Goal: Information Seeking & Learning: Learn about a topic

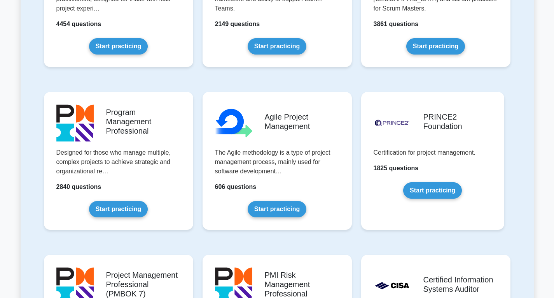
scroll to position [421, 0]
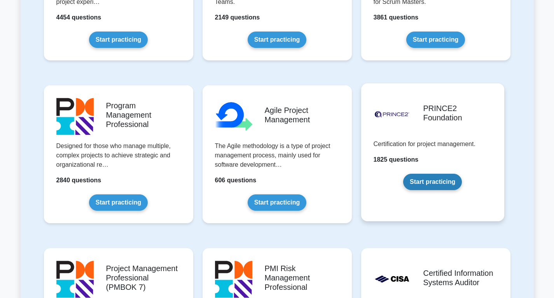
click at [413, 180] on link "Start practicing" at bounding box center [432, 181] width 59 height 16
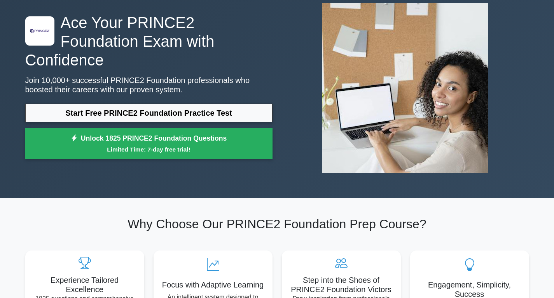
scroll to position [46, 0]
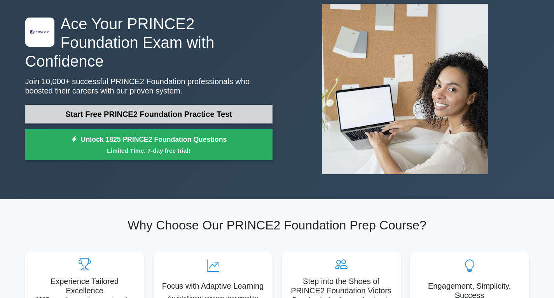
click at [230, 107] on link "Start Free PRINCE2 Foundation Practice Test" at bounding box center [148, 114] width 247 height 19
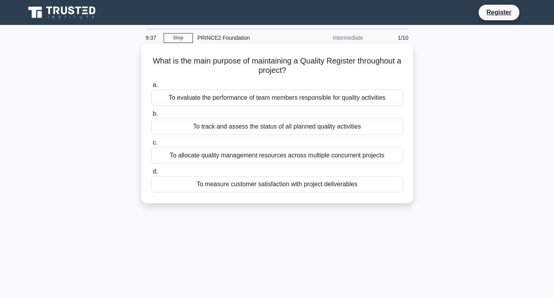
click at [234, 126] on div "To track and assess the status of all planned quality activities" at bounding box center [277, 126] width 252 height 16
click at [151, 116] on input "b. To track and assess the status of all planned quality activities" at bounding box center [151, 113] width 0 height 5
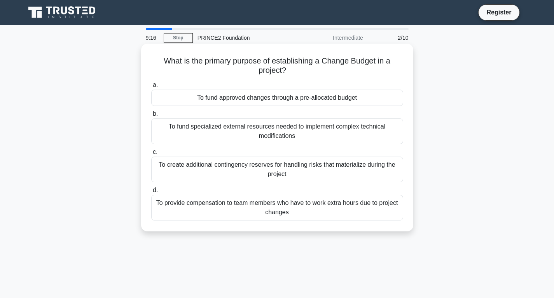
click at [248, 100] on div "To fund approved changes through a pre-allocated budget" at bounding box center [277, 97] width 252 height 16
click at [151, 88] on input "a. To fund approved changes through a pre-allocated budget" at bounding box center [151, 84] width 0 height 5
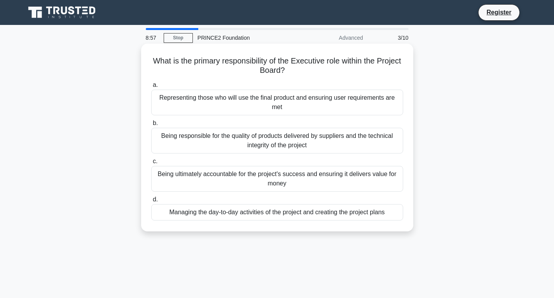
click at [224, 175] on div "Being ultimately accountable for the project's success and ensuring it delivers…" at bounding box center [277, 179] width 252 height 26
click at [151, 164] on input "c. Being ultimately accountable for the project's success and ensuring it deliv…" at bounding box center [151, 161] width 0 height 5
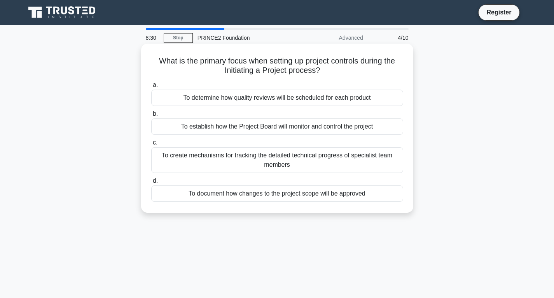
click at [226, 193] on div "To document how changes to the project scope will be approved" at bounding box center [277, 193] width 252 height 16
click at [151, 183] on input "d. To document how changes to the project scope will be approved" at bounding box center [151, 180] width 0 height 5
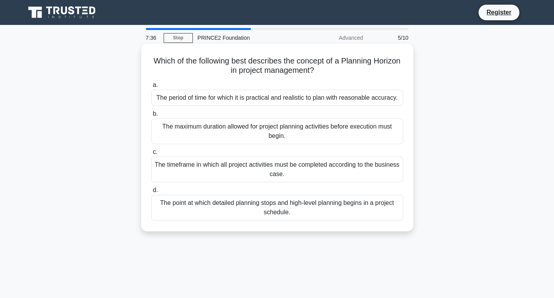
click at [252, 162] on div "The timeframe in which all project activities must be completed according to th…" at bounding box center [277, 169] width 252 height 26
click at [151, 154] on input "c. The timeframe in which all project activities must be completed according to…" at bounding box center [151, 151] width 0 height 5
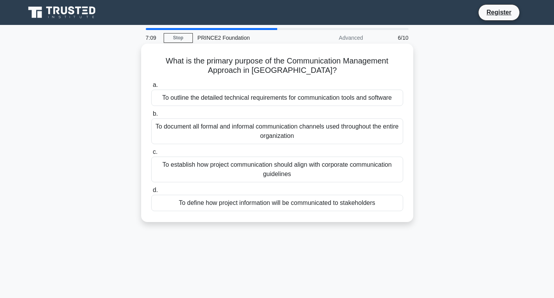
click at [238, 203] on div "To define how project information will be communicated to stakeholders" at bounding box center [277, 202] width 252 height 16
click at [151, 193] on input "d. To define how project information will be communicated to stakeholders" at bounding box center [151, 189] width 0 height 5
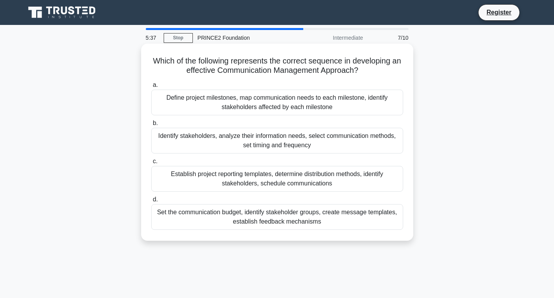
click at [284, 146] on div "Identify stakeholders, analyze their information needs, select communication me…" at bounding box center [277, 141] width 252 height 26
click at [151, 126] on input "b. Identify stakeholders, analyze their information needs, select communication…" at bounding box center [151, 123] width 0 height 5
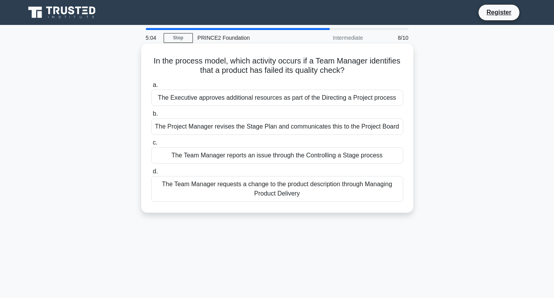
click at [275, 156] on div "The Team Manager reports an issue through the Controlling a Stage process" at bounding box center [277, 155] width 252 height 16
click at [151, 145] on input "c. The Team Manager reports an issue through the Controlling a Stage process" at bounding box center [151, 142] width 0 height 5
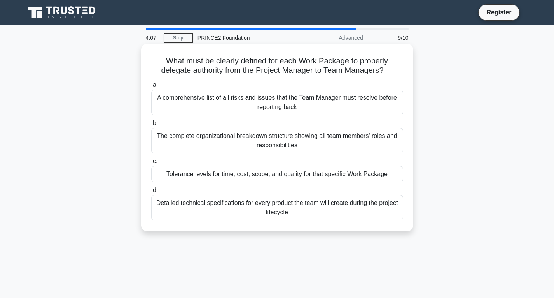
click at [263, 179] on div "Tolerance levels for time, cost, scope, and quality for that specific Work Pack…" at bounding box center [277, 174] width 252 height 16
click at [151, 164] on input "c. Tolerance levels for time, cost, scope, and quality for that specific Work P…" at bounding box center [151, 161] width 0 height 5
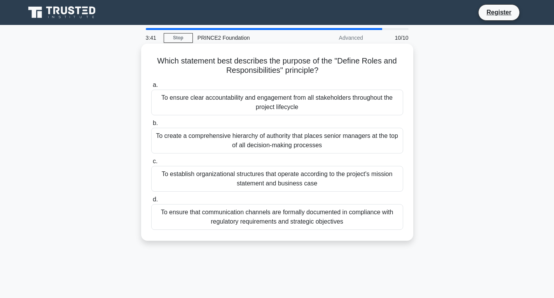
click at [277, 104] on div "To ensure clear accountability and engagement from all stakeholders throughout …" at bounding box center [277, 102] width 252 height 26
click at [151, 88] on input "a. To ensure clear accountability and engagement from all stakeholders througho…" at bounding box center [151, 84] width 0 height 5
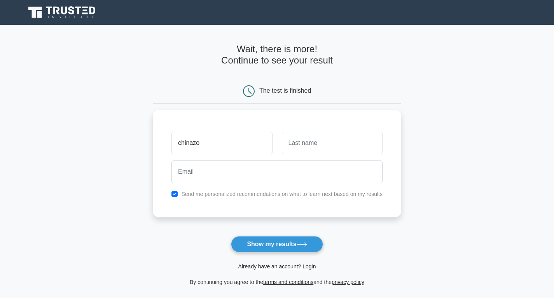
type input "chinazo"
type input "e"
type input "njoxx"
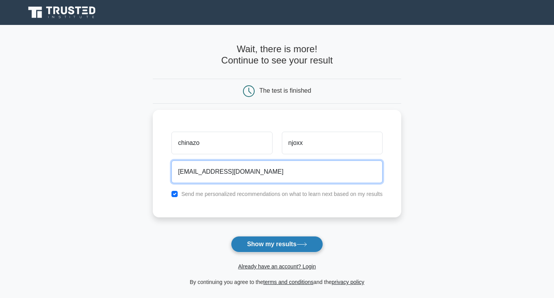
type input "chinyev@yahoo.com"
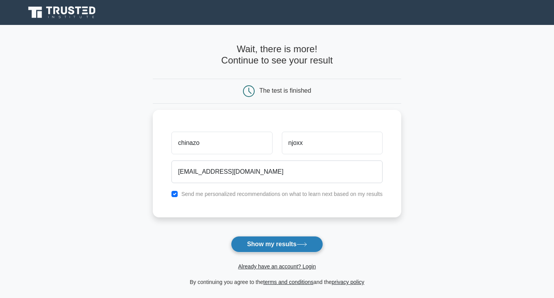
click at [280, 247] on button "Show my results" at bounding box center [277, 244] width 92 height 16
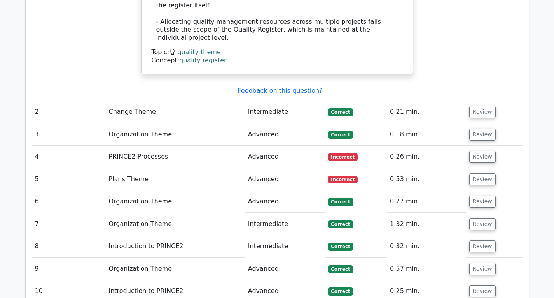
scroll to position [987, 0]
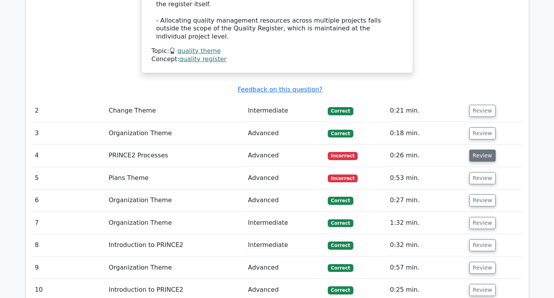
click at [479, 149] on button "Review" at bounding box center [482, 155] width 26 height 12
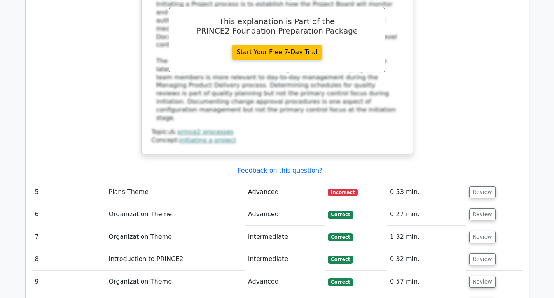
scroll to position [1338, 0]
click at [478, 186] on button "Review" at bounding box center [482, 192] width 26 height 12
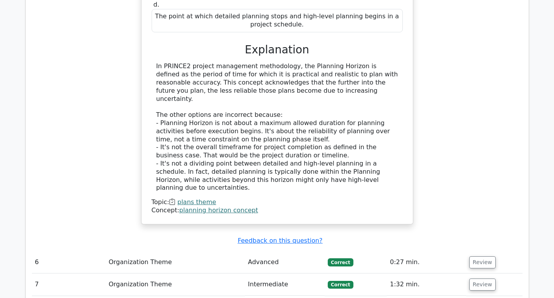
scroll to position [1680, 0]
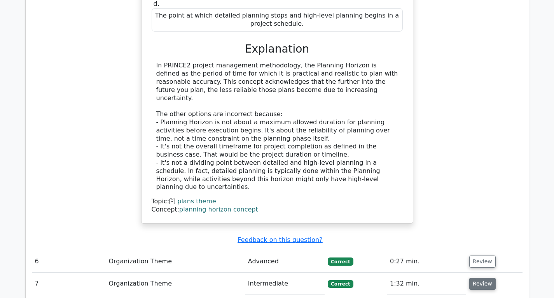
click at [481, 277] on button "Review" at bounding box center [482, 283] width 26 height 12
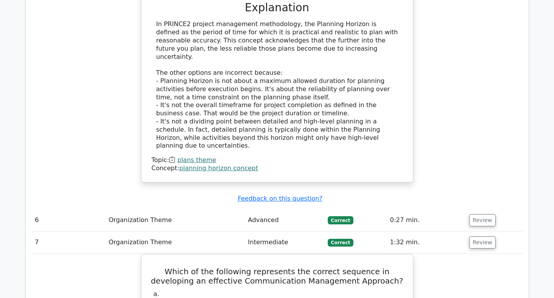
scroll to position [1721, 0]
click at [475, 236] on button "Review" at bounding box center [482, 242] width 26 height 12
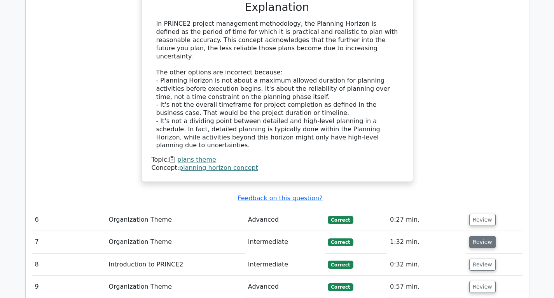
click at [474, 236] on button "Review" at bounding box center [482, 242] width 26 height 12
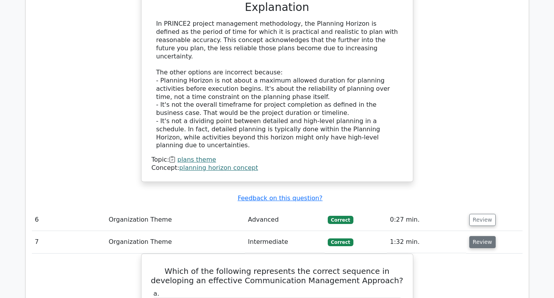
click at [474, 236] on button "Review" at bounding box center [482, 242] width 26 height 12
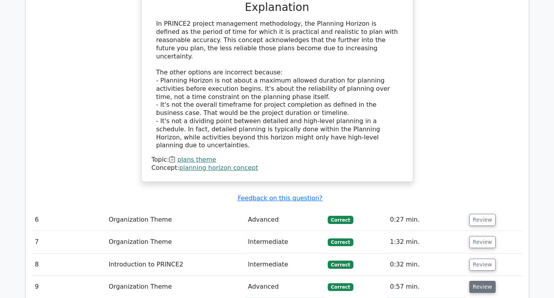
click at [472, 280] on button "Review" at bounding box center [482, 286] width 26 height 12
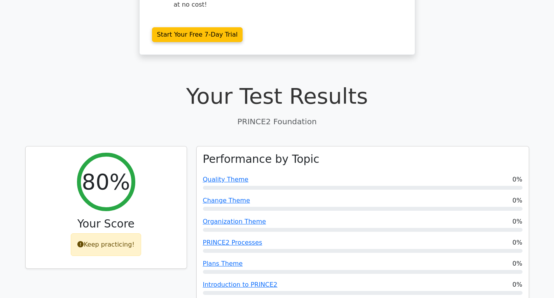
scroll to position [181, 0]
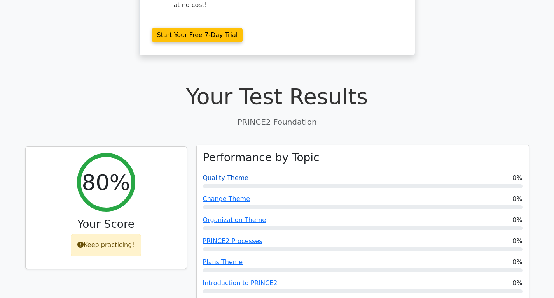
click at [222, 174] on link "Quality Theme" at bounding box center [226, 177] width 46 height 7
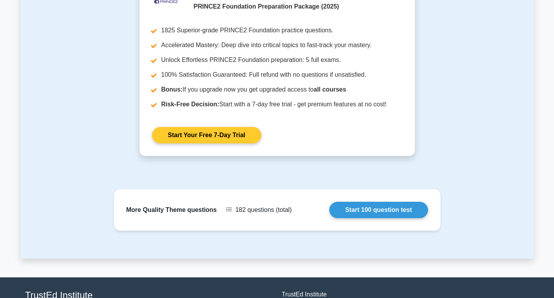
scroll to position [506, 0]
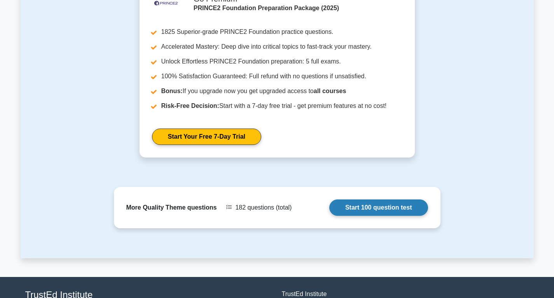
click at [345, 199] on link "Start 100 question test" at bounding box center [378, 207] width 99 height 16
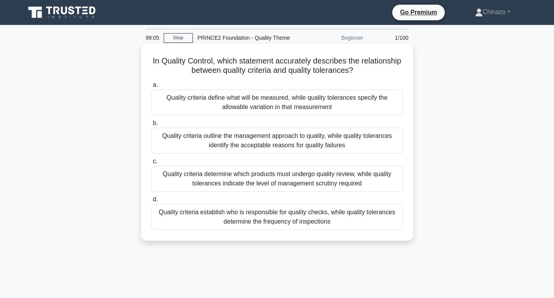
click at [314, 103] on div "Quality criteria define what will be measured, while quality tolerances specify…" at bounding box center [277, 102] width 252 height 26
click at [151, 88] on input "a. Quality criteria define what will be measured, while quality tolerances spec…" at bounding box center [151, 84] width 0 height 5
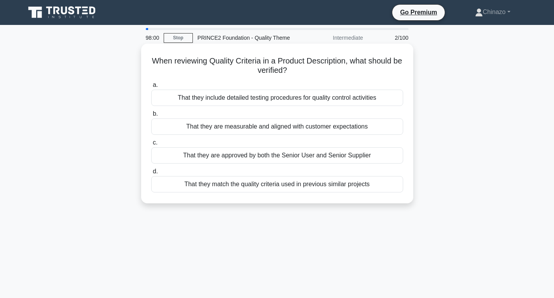
click at [218, 128] on div "That they are measurable and aligned with customer expectations" at bounding box center [277, 126] width 252 height 16
click at [151, 116] on input "b. That they are measurable and aligned with customer expectations" at bounding box center [151, 113] width 0 height 5
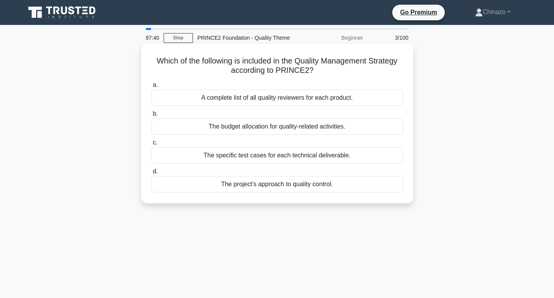
click at [233, 185] on div "The project's approach to quality control." at bounding box center [277, 184] width 252 height 16
click at [151, 174] on input "d. The project's approach to quality control." at bounding box center [151, 171] width 0 height 5
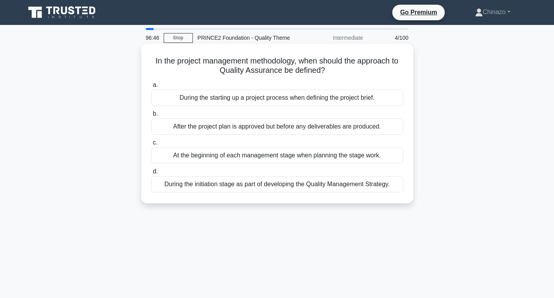
click at [233, 186] on div "During the initiation stage as part of developing the Quality Management Strate…" at bounding box center [277, 184] width 252 height 16
click at [151, 174] on input "d. During the initiation stage as part of developing the Quality Management Str…" at bounding box center [151, 171] width 0 height 5
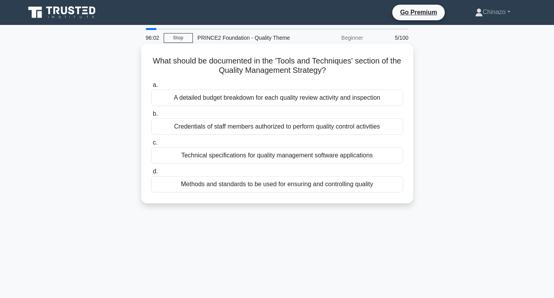
click at [243, 186] on div "Methods and standards to be used for ensuring and controlling quality" at bounding box center [277, 184] width 252 height 16
click at [151, 174] on input "d. Methods and standards to be used for ensuring and controlling quality" at bounding box center [151, 171] width 0 height 5
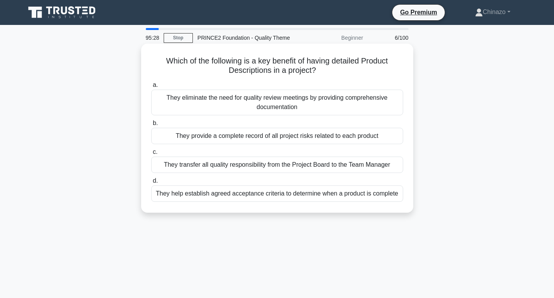
click at [237, 194] on div "They help establish agreed acceptance criteria to determine when a product is c…" at bounding box center [277, 193] width 252 height 16
click at [151, 183] on input "d. They help establish agreed acceptance criteria to determine when a product i…" at bounding box center [151, 180] width 0 height 5
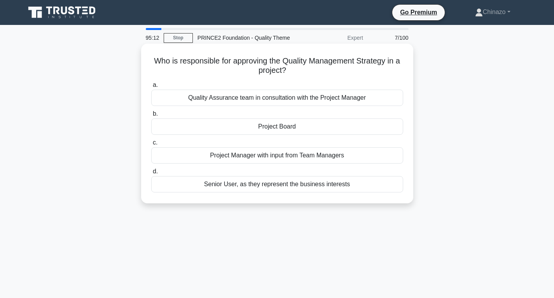
click at [252, 128] on div "Project Board" at bounding box center [277, 126] width 252 height 16
click at [151, 116] on input "b. Project Board" at bounding box center [151, 113] width 0 height 5
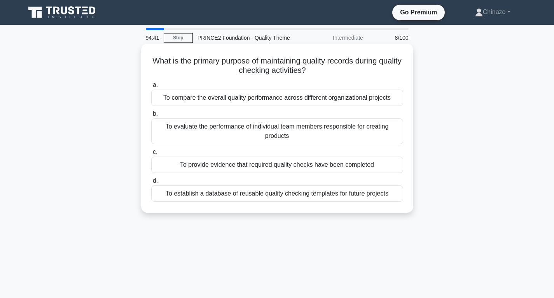
click at [246, 162] on div "To provide evidence that required quality checks have been completed" at bounding box center [277, 164] width 252 height 16
click at [151, 154] on input "c. To provide evidence that required quality checks have been completed" at bounding box center [151, 151] width 0 height 5
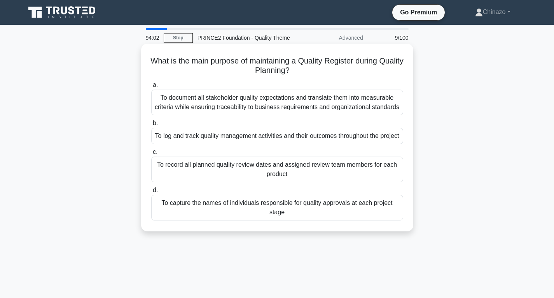
click at [247, 141] on div "To log and track quality management activities and their outcomes throughout th…" at bounding box center [277, 136] width 252 height 16
click at [151, 126] on input "b. To log and track quality management activities and their outcomes throughout…" at bounding box center [151, 123] width 0 height 5
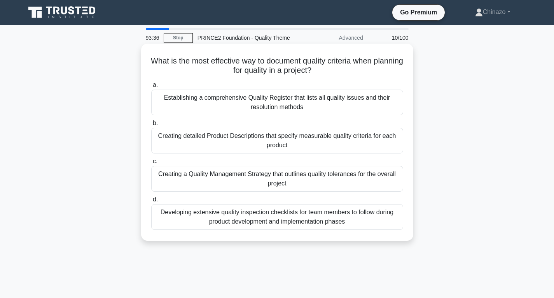
click at [233, 179] on div "Creating a Quality Management Strategy that outlines quality tolerances for the…" at bounding box center [277, 179] width 252 height 26
click at [151, 164] on input "c. Creating a Quality Management Strategy that outlines quality tolerances for …" at bounding box center [151, 161] width 0 height 5
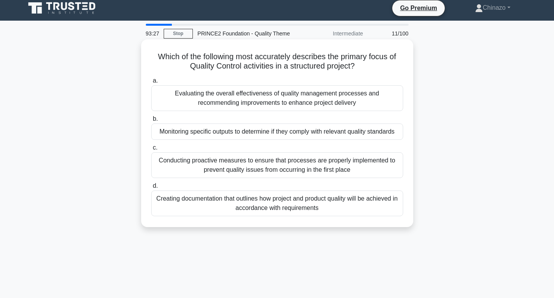
scroll to position [5, 0]
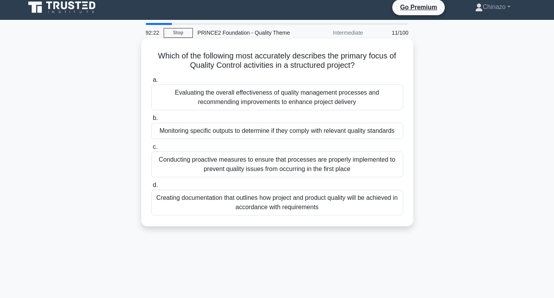
click at [218, 199] on div "Creating documentation that outlines how project and product quality will be ac…" at bounding box center [277, 202] width 252 height 26
click at [151, 187] on input "d. Creating documentation that outlines how project and product quality will be…" at bounding box center [151, 184] width 0 height 5
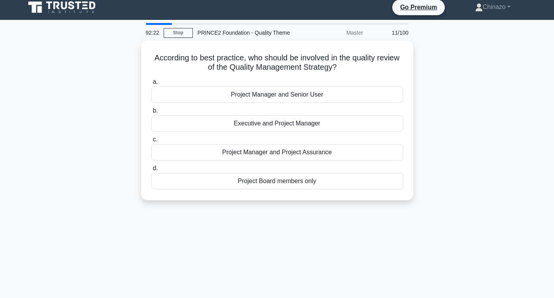
scroll to position [0, 0]
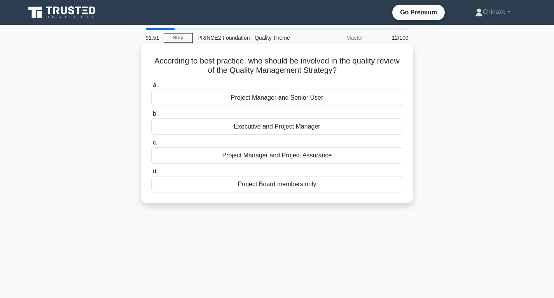
click at [268, 187] on div "Project Board members only" at bounding box center [277, 184] width 252 height 16
click at [151, 174] on input "d. Project Board members only" at bounding box center [151, 171] width 0 height 5
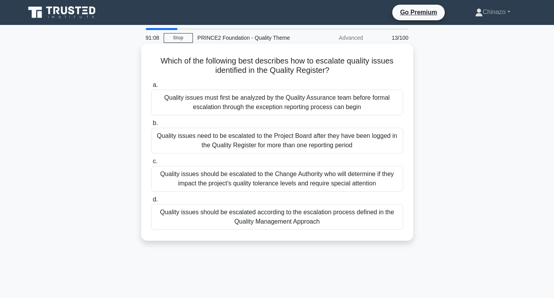
click at [263, 217] on div "Quality issues should be escalated according to the escalation process defined …" at bounding box center [277, 217] width 252 height 26
click at [151, 202] on input "d. Quality issues should be escalated according to the escalation process defin…" at bounding box center [151, 199] width 0 height 5
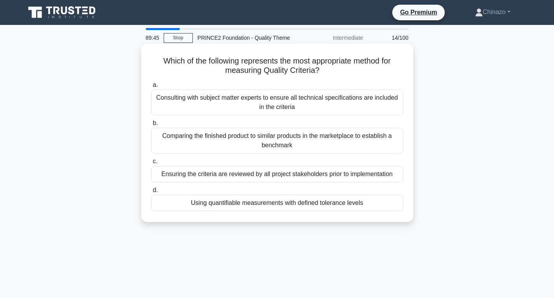
click at [262, 102] on div "Consulting with subject matter experts to ensure all technical specifications a…" at bounding box center [277, 102] width 252 height 26
click at [151, 88] on input "a. Consulting with subject matter experts to ensure all technical specification…" at bounding box center [151, 84] width 0 height 5
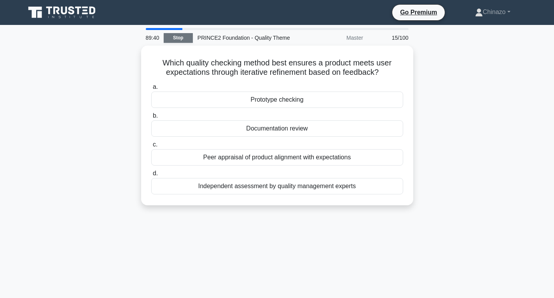
click at [180, 38] on link "Stop" at bounding box center [178, 38] width 29 height 10
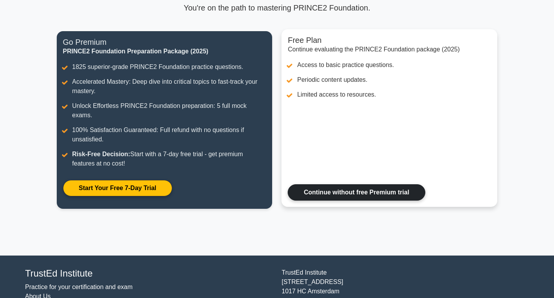
scroll to position [77, 0]
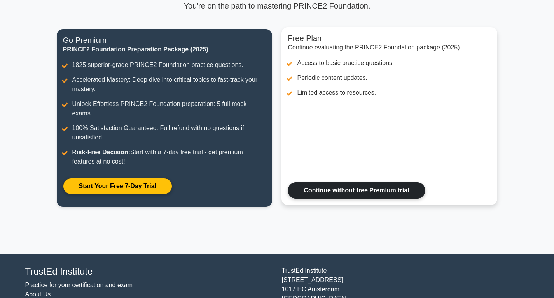
click at [338, 182] on link "Continue without free Premium trial" at bounding box center [356, 190] width 137 height 16
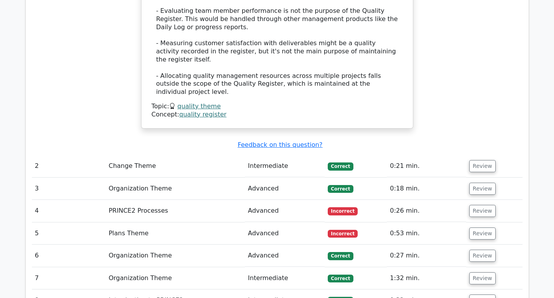
scroll to position [934, 0]
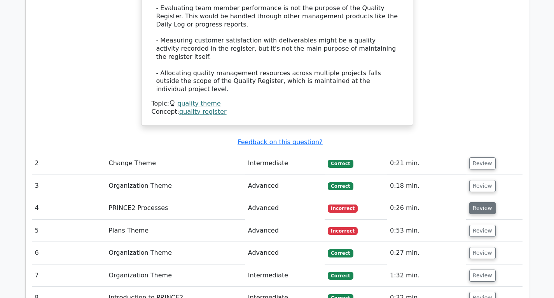
click at [484, 202] on button "Review" at bounding box center [482, 208] width 26 height 12
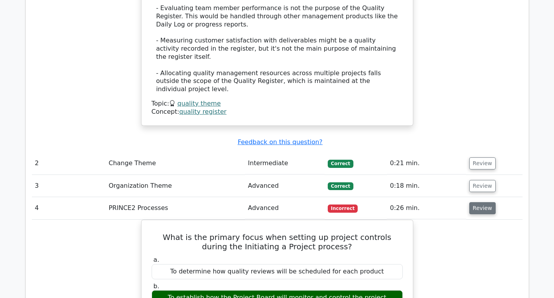
click at [484, 202] on button "Review" at bounding box center [482, 208] width 26 height 12
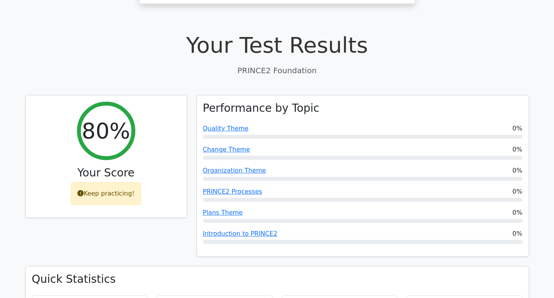
scroll to position [232, 0]
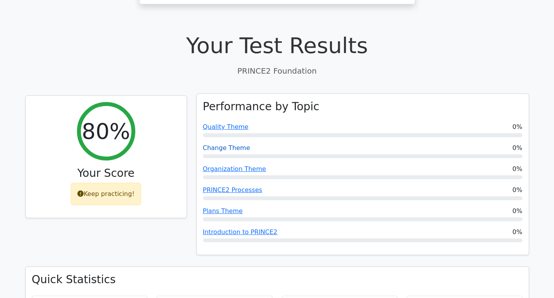
click at [224, 144] on link "Change Theme" at bounding box center [226, 147] width 47 height 7
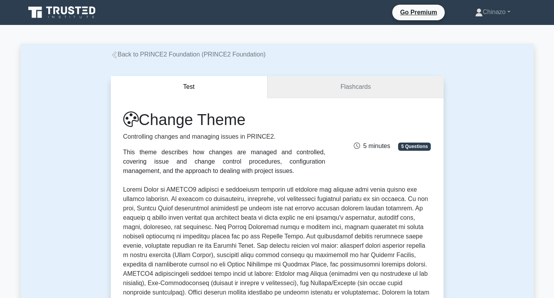
click at [329, 86] on link "Flashcards" at bounding box center [356, 87] width 176 height 22
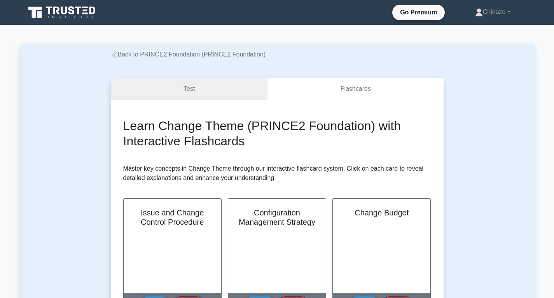
click at [110, 54] on div "Back to PRINCE2 Foundation (PRINCE2 Foundation)" at bounding box center [277, 54] width 342 height 9
click at [119, 55] on link "Back to PRINCE2 Foundation (PRINCE2 Foundation)" at bounding box center [188, 54] width 155 height 7
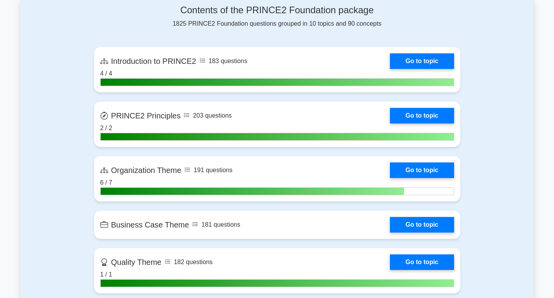
scroll to position [519, 0]
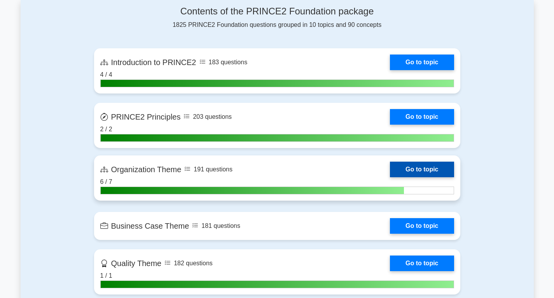
click at [399, 165] on link "Go to topic" at bounding box center [422, 169] width 64 height 16
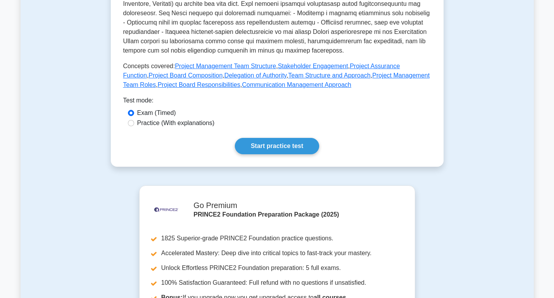
scroll to position [319, 0]
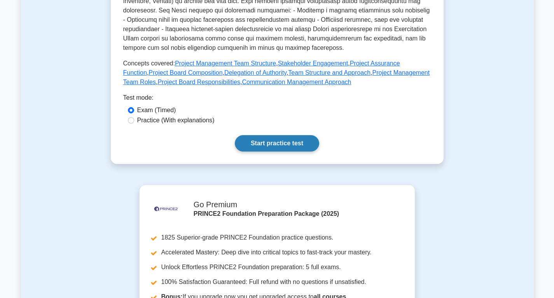
click at [310, 135] on link "Start practice test" at bounding box center [277, 143] width 84 height 16
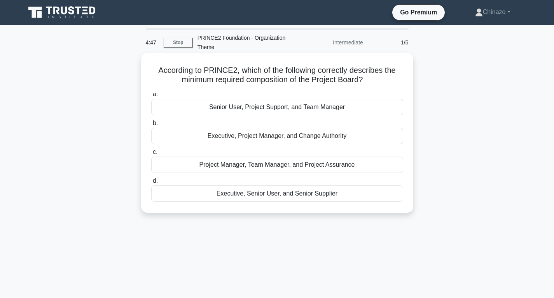
click at [259, 198] on div "Executive, Senior User, and Senior Supplier" at bounding box center [277, 193] width 252 height 16
click at [151, 183] on input "d. Executive, Senior User, and Senior Supplier" at bounding box center [151, 180] width 0 height 5
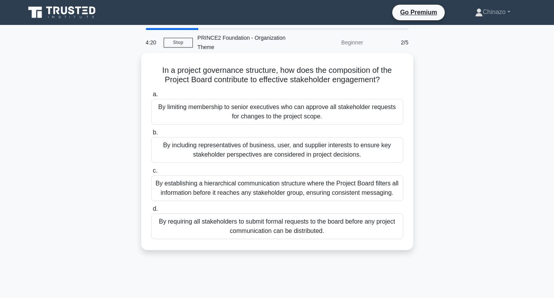
click at [319, 148] on div "By including representatives of business, user, and supplier interests to ensur…" at bounding box center [277, 150] width 252 height 26
click at [151, 135] on input "b. By including representatives of business, user, and supplier interests to en…" at bounding box center [151, 132] width 0 height 5
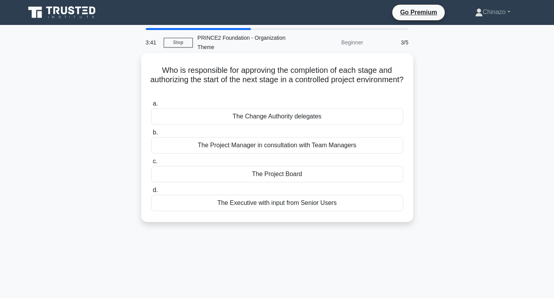
click at [280, 176] on div "The Project Board" at bounding box center [277, 174] width 252 height 16
click at [151, 164] on input "c. The Project Board" at bounding box center [151, 161] width 0 height 5
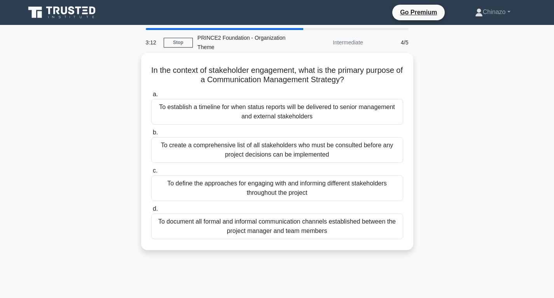
click at [278, 186] on div "To define the approaches for engaging with and informing different stakeholders…" at bounding box center [277, 188] width 252 height 26
click at [151, 173] on input "c. To define the approaches for engaging with and informing different stakehold…" at bounding box center [151, 170] width 0 height 5
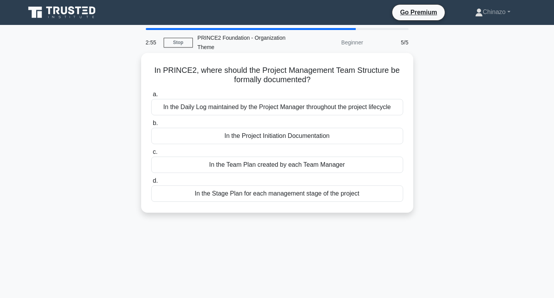
click at [275, 136] on div "In the Project Initiation Documentation" at bounding box center [277, 136] width 252 height 16
click at [151, 126] on input "b. In the Project Initiation Documentation" at bounding box center [151, 123] width 0 height 5
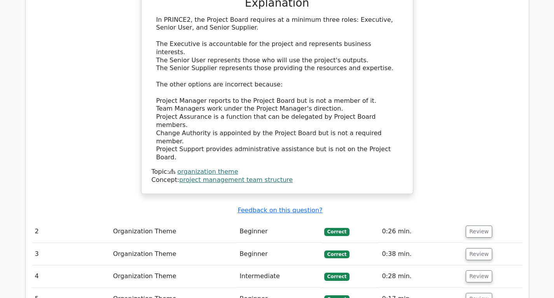
scroll to position [789, 0]
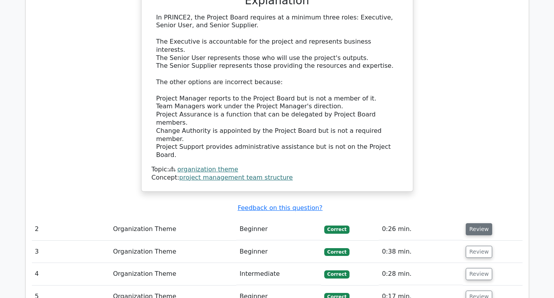
click at [474, 223] on button "Review" at bounding box center [479, 229] width 26 height 12
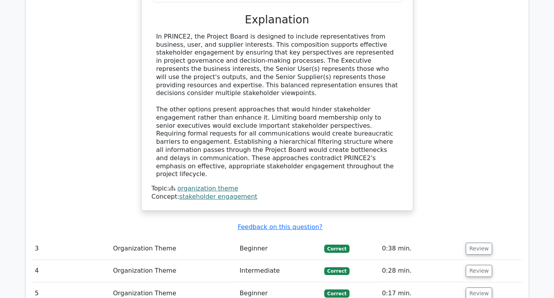
scroll to position [1216, 0]
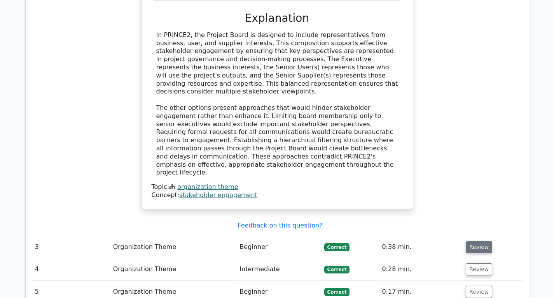
click at [471, 241] on button "Review" at bounding box center [479, 247] width 26 height 12
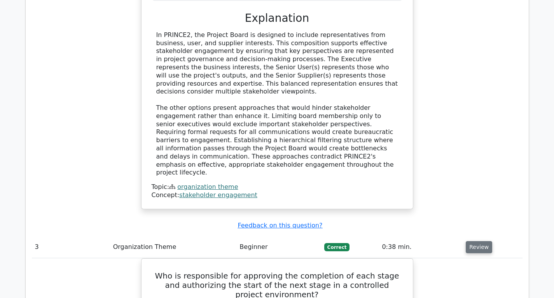
click at [471, 241] on button "Review" at bounding box center [479, 247] width 26 height 12
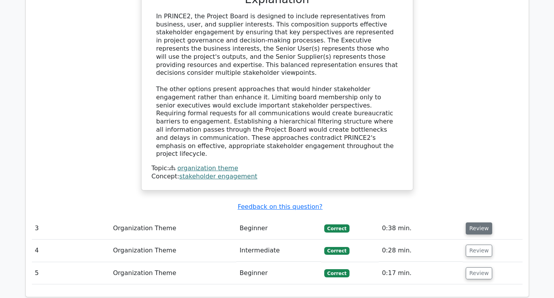
scroll to position [1236, 0]
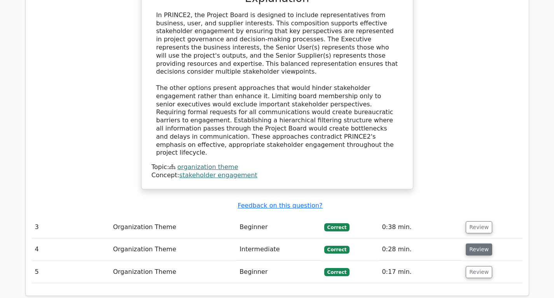
click at [474, 243] on button "Review" at bounding box center [479, 249] width 26 height 12
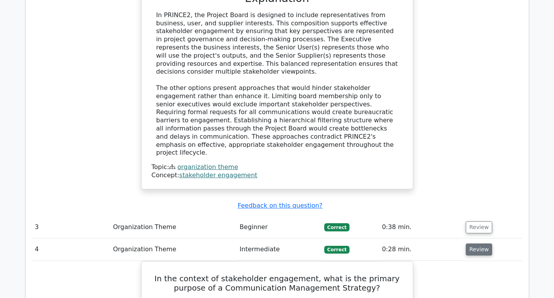
click at [474, 243] on button "Review" at bounding box center [479, 249] width 26 height 12
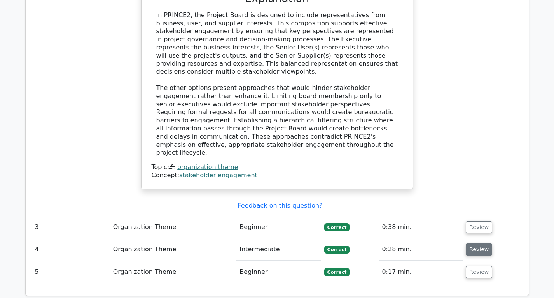
scroll to position [1247, 0]
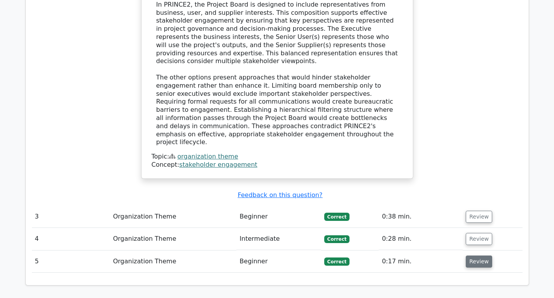
click at [469, 255] on button "Review" at bounding box center [479, 261] width 26 height 12
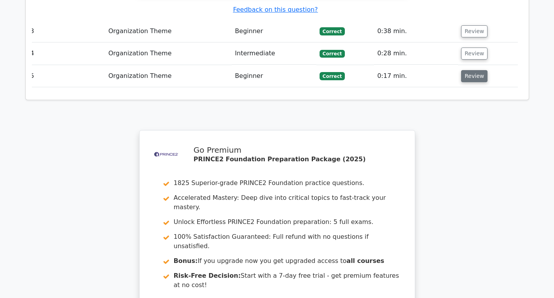
scroll to position [1507, 0]
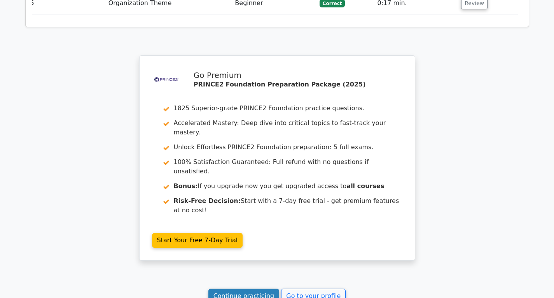
click at [269, 288] on link "Continue practicing" at bounding box center [243, 295] width 71 height 15
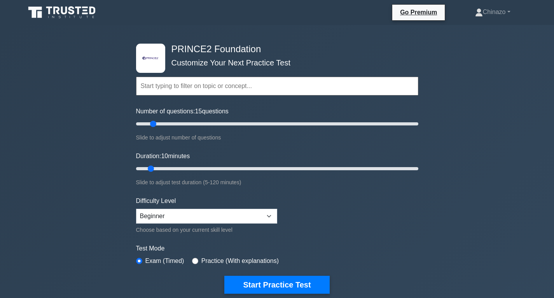
drag, startPoint x: 146, startPoint y: 124, endPoint x: 156, endPoint y: 123, distance: 9.4
type input "15"
click at [156, 123] on input "Number of questions: 15 questions" at bounding box center [277, 123] width 282 height 9
type input "10"
drag, startPoint x: 152, startPoint y: 167, endPoint x: 157, endPoint y: 167, distance: 4.3
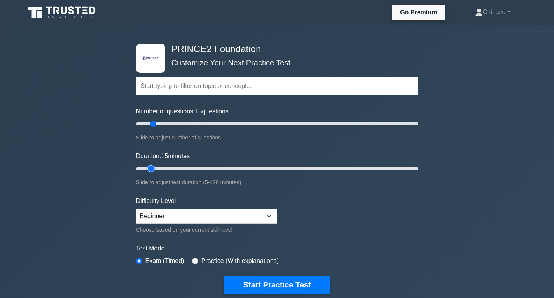
click at [157, 167] on input "Duration: 15 minutes" at bounding box center [277, 168] width 282 height 9
click at [270, 214] on select "Beginner Intermediate Expert" at bounding box center [206, 215] width 141 height 15
select select "expert"
click at [136, 208] on select "Beginner Intermediate Expert" at bounding box center [206, 215] width 141 height 15
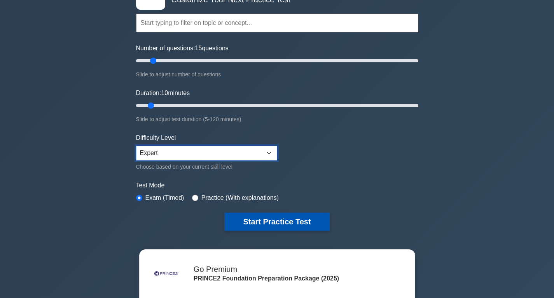
scroll to position [63, 0]
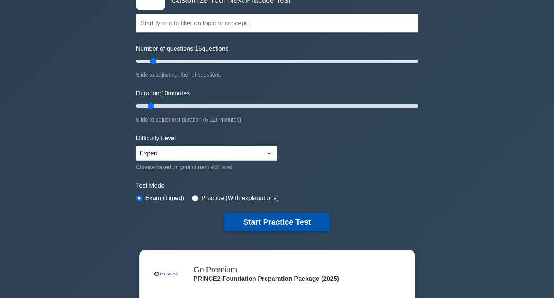
click at [257, 223] on button "Start Practice Test" at bounding box center [276, 222] width 105 height 18
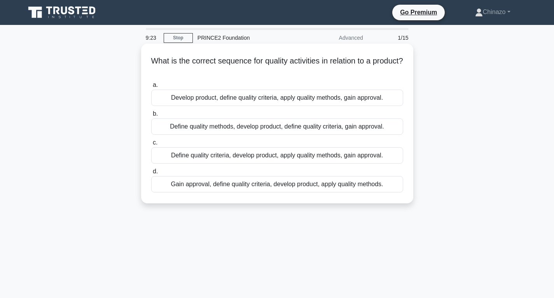
click at [296, 159] on div "Define quality criteria, develop product, apply quality methods, gain approval." at bounding box center [277, 155] width 252 height 16
click at [151, 145] on input "c. Define quality criteria, develop product, apply quality methods, gain approv…" at bounding box center [151, 142] width 0 height 5
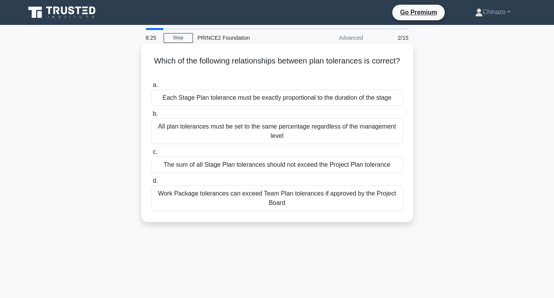
click at [228, 100] on div "Each Stage Plan tolerance must be exactly proportional to the duration of the s…" at bounding box center [277, 97] width 252 height 16
click at [151, 88] on input "a. Each Stage Plan tolerance must be exactly proportional to the duration of th…" at bounding box center [151, 84] width 0 height 5
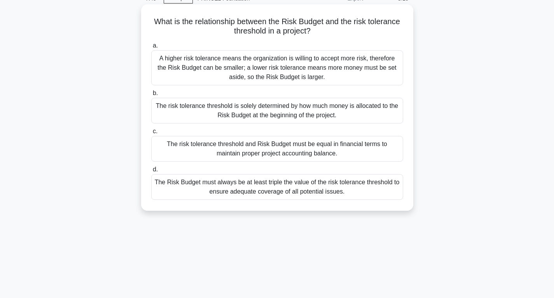
scroll to position [40, 0]
click at [261, 67] on div "A higher risk tolerance means the organization is willing to accept more risk, …" at bounding box center [277, 67] width 252 height 35
click at [151, 48] on input "a. A higher risk tolerance means the organization is willing to accept more ris…" at bounding box center [151, 45] width 0 height 5
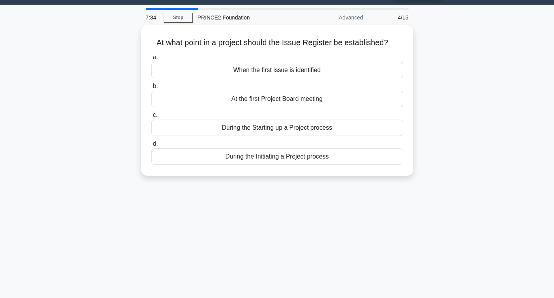
scroll to position [0, 0]
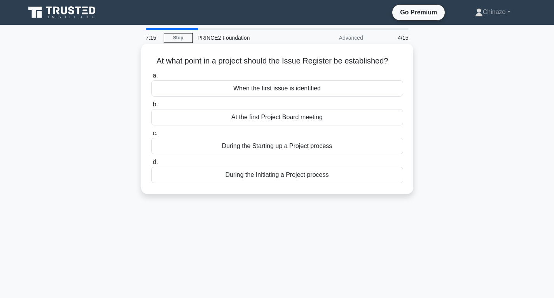
click at [255, 174] on div "During the Initiating a Project process" at bounding box center [277, 174] width 252 height 16
click at [151, 165] on input "d. During the Initiating a Project process" at bounding box center [151, 161] width 0 height 5
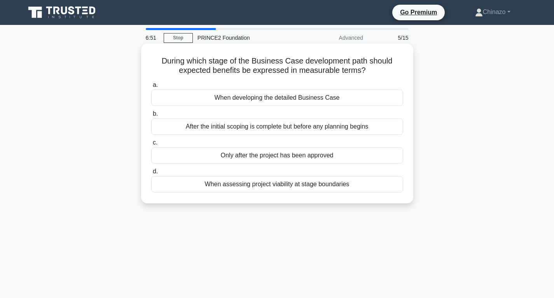
click at [263, 99] on div "When developing the detailed Business Case" at bounding box center [277, 97] width 252 height 16
click at [151, 88] on input "a. When developing the detailed Business Case" at bounding box center [151, 84] width 0 height 5
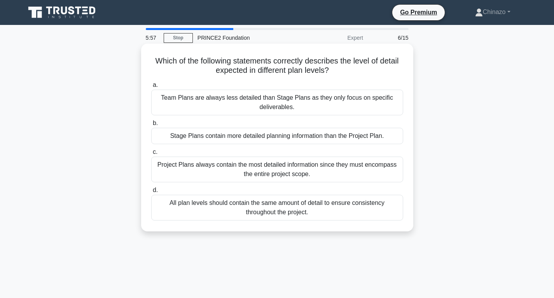
click at [249, 210] on div "All plan levels should contain the same amount of detail to ensure consistency …" at bounding box center [277, 207] width 252 height 26
click at [151, 193] on input "d. All plan levels should contain the same amount of detail to ensure consisten…" at bounding box center [151, 189] width 0 height 5
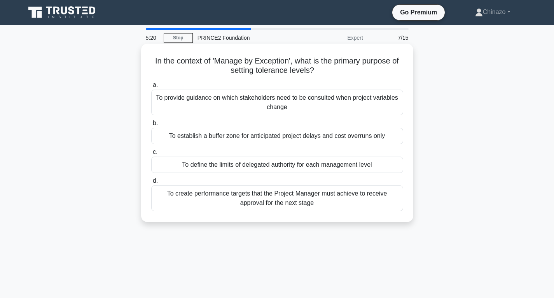
click at [274, 171] on div "To define the limits of delegated authority for each management level" at bounding box center [277, 164] width 252 height 16
click at [151, 154] on input "c. To define the limits of delegated authority for each management level" at bounding box center [151, 151] width 0 height 5
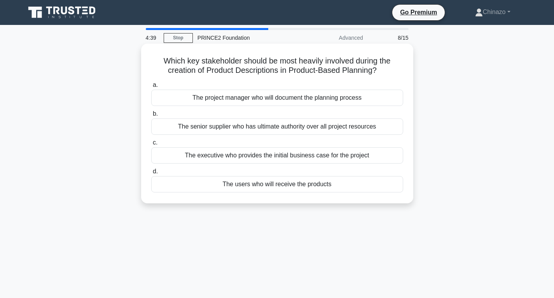
click at [259, 185] on div "The users who will receive the products" at bounding box center [277, 184] width 252 height 16
click at [151, 174] on input "d. The users who will receive the products" at bounding box center [151, 171] width 0 height 5
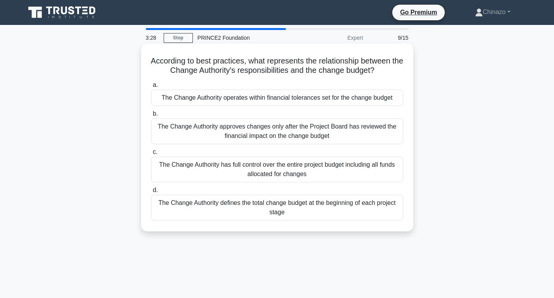
click at [261, 174] on div "The Change Authority has full control over the entire project budget including …" at bounding box center [277, 169] width 252 height 26
click at [151, 154] on input "c. The Change Authority has full control over the entire project budget includi…" at bounding box center [151, 151] width 0 height 5
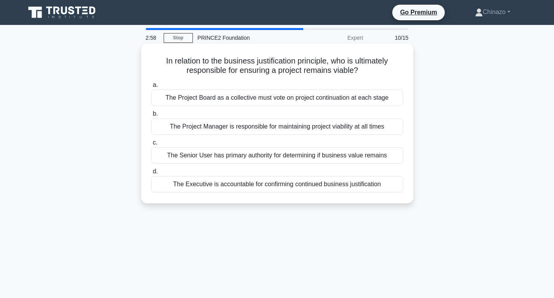
click at [228, 184] on div "The Executive is accountable for confirming continued business justification" at bounding box center [277, 184] width 252 height 16
click at [151, 174] on input "d. The Executive is accountable for confirming continued business justification" at bounding box center [151, 171] width 0 height 5
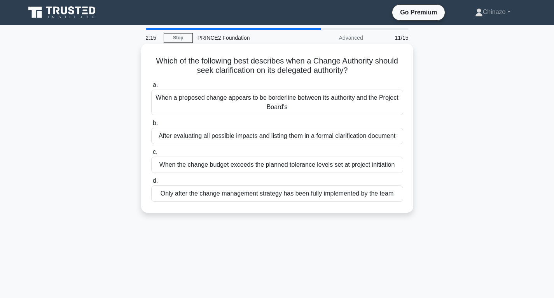
click at [260, 163] on div "When the change budget exceeds the planned tolerance levels set at project init…" at bounding box center [277, 164] width 252 height 16
click at [151, 154] on input "c. When the change budget exceeds the planned tolerance levels set at project i…" at bounding box center [151, 151] width 0 height 5
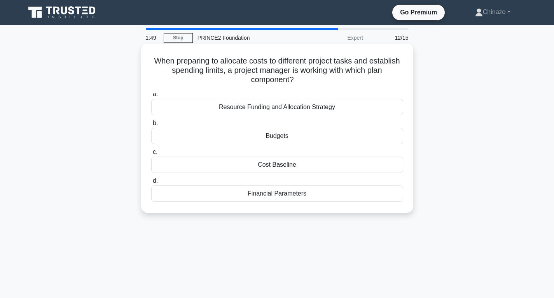
click at [323, 108] on div "Resource Funding and Allocation Strategy" at bounding box center [277, 107] width 252 height 16
click at [151, 97] on input "a. Resource Funding and Allocation Strategy" at bounding box center [151, 94] width 0 height 5
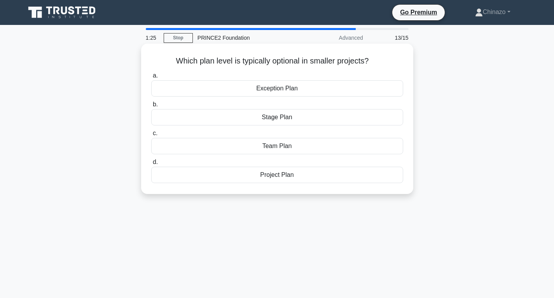
click at [325, 149] on div "Team Plan" at bounding box center [277, 146] width 252 height 16
click at [151, 136] on input "c. Team Plan" at bounding box center [151, 133] width 0 height 5
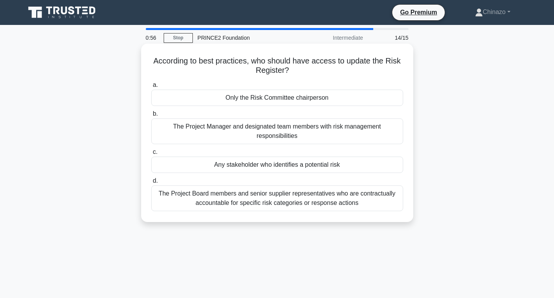
click at [302, 102] on div "Only the Risk Committee chairperson" at bounding box center [277, 97] width 252 height 16
click at [151, 88] on input "a. Only the Risk Committee chairperson" at bounding box center [151, 84] width 0 height 5
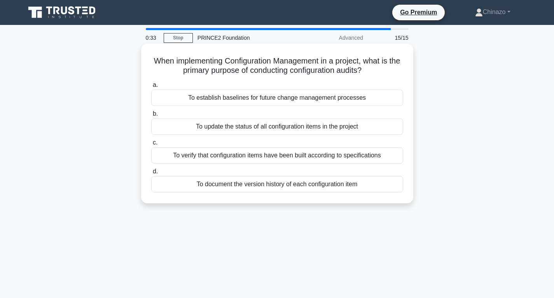
click at [306, 156] on div "To verify that configuration items have been built according to specifications" at bounding box center [277, 155] width 252 height 16
click at [151, 145] on input "c. To verify that configuration items have been built according to specificatio…" at bounding box center [151, 142] width 0 height 5
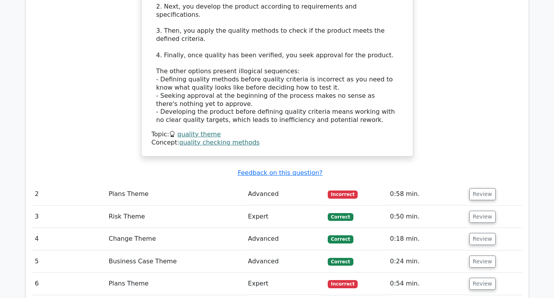
scroll to position [940, 0]
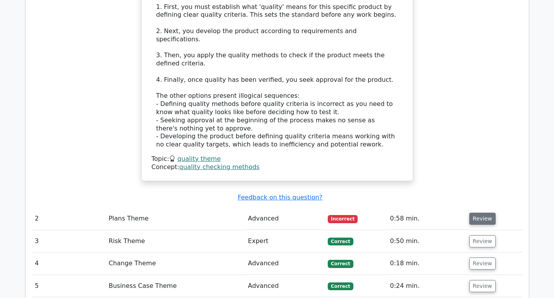
click at [480, 212] on button "Review" at bounding box center [482, 218] width 26 height 12
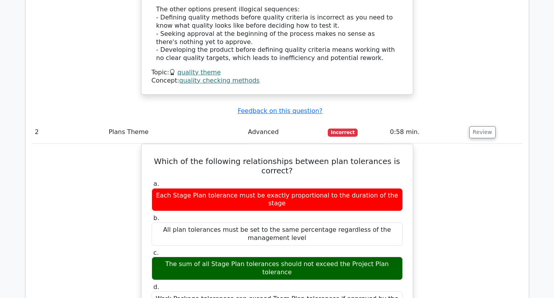
scroll to position [1027, 0]
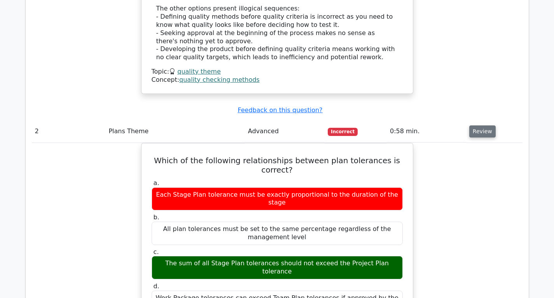
click at [481, 125] on button "Review" at bounding box center [482, 131] width 26 height 12
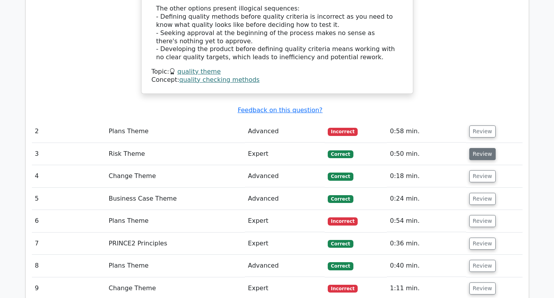
click at [478, 148] on button "Review" at bounding box center [482, 154] width 26 height 12
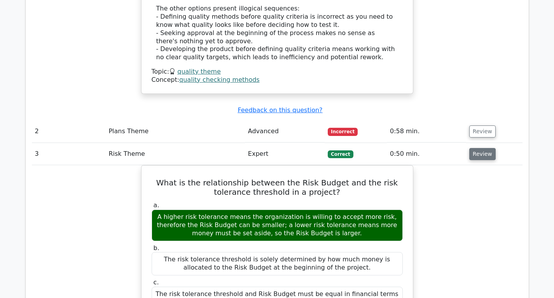
click at [478, 148] on button "Review" at bounding box center [482, 154] width 26 height 12
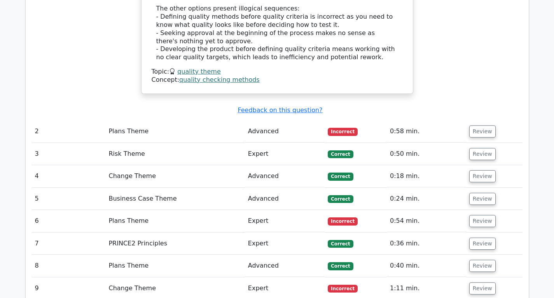
click at [484, 165] on td "Review" at bounding box center [494, 176] width 56 height 22
click at [482, 170] on button "Review" at bounding box center [482, 176] width 26 height 12
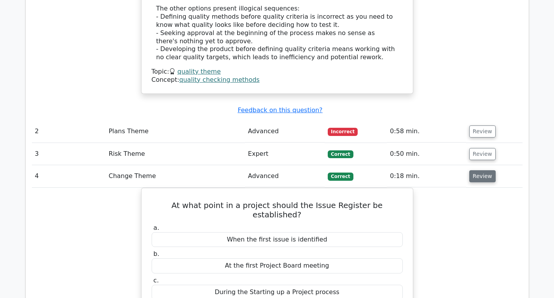
click at [482, 170] on button "Review" at bounding box center [482, 176] width 26 height 12
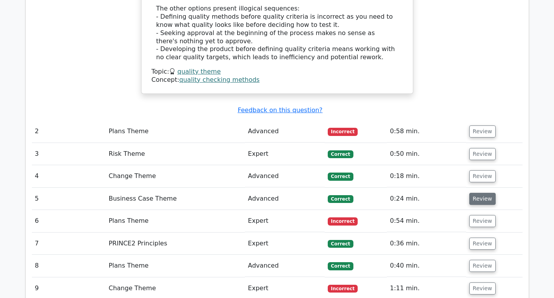
click at [482, 193] on button "Review" at bounding box center [482, 199] width 26 height 12
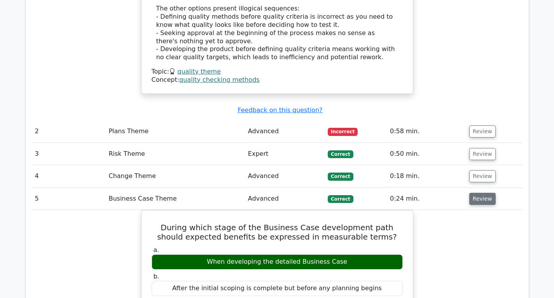
click at [482, 193] on button "Review" at bounding box center [482, 199] width 26 height 12
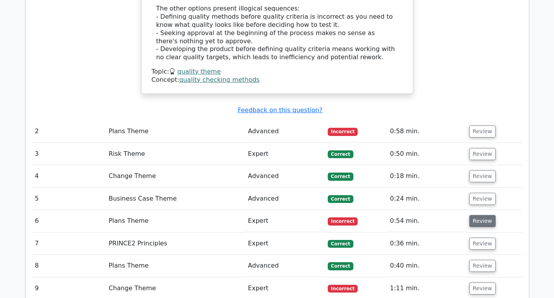
click at [481, 215] on button "Review" at bounding box center [482, 221] width 26 height 12
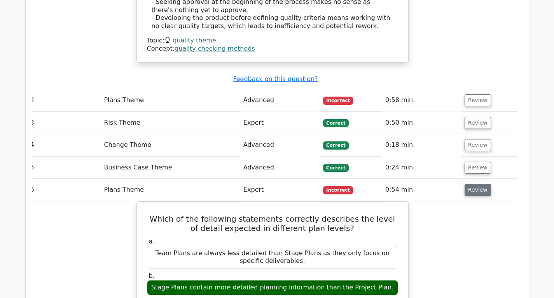
scroll to position [1057, 0]
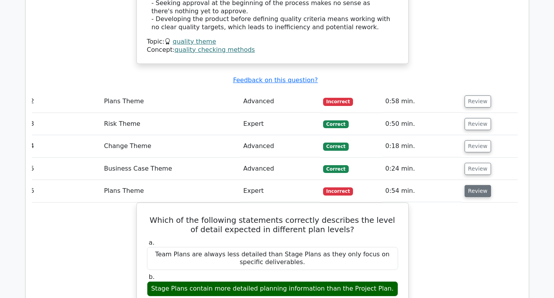
click at [482, 185] on button "Review" at bounding box center [478, 191] width 26 height 12
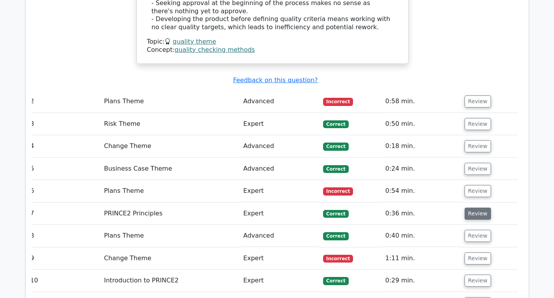
click at [478, 207] on button "Review" at bounding box center [478, 213] width 26 height 12
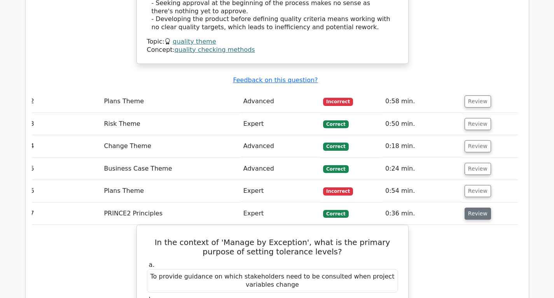
click at [478, 207] on button "Review" at bounding box center [478, 213] width 26 height 12
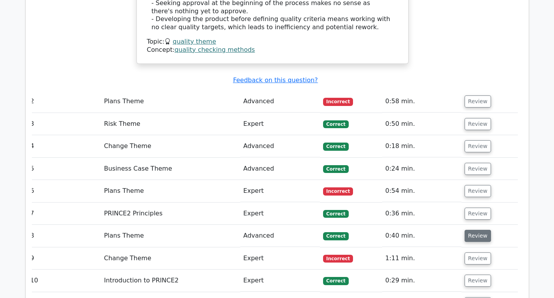
click at [474, 229] on button "Review" at bounding box center [478, 235] width 26 height 12
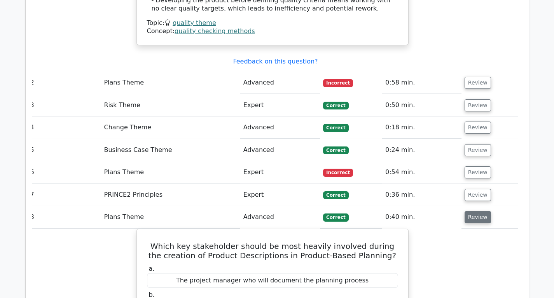
scroll to position [1076, 0]
click at [476, 210] on button "Review" at bounding box center [478, 216] width 26 height 12
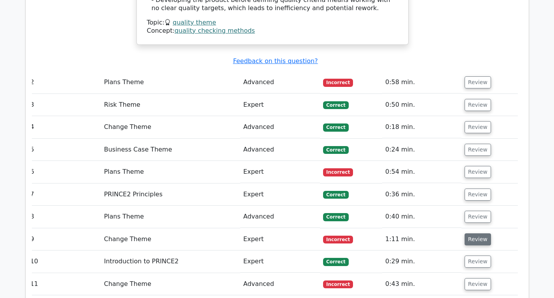
click at [476, 233] on button "Review" at bounding box center [478, 239] width 26 height 12
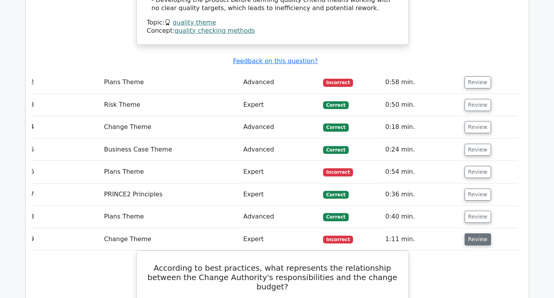
click at [476, 233] on button "Review" at bounding box center [478, 239] width 26 height 12
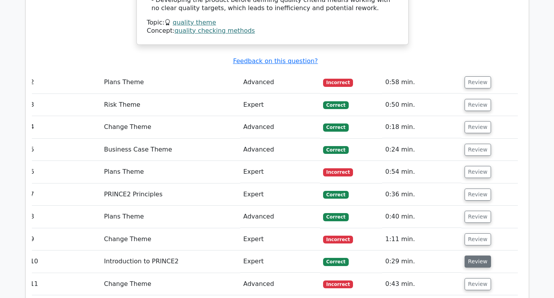
click at [475, 255] on button "Review" at bounding box center [478, 261] width 26 height 12
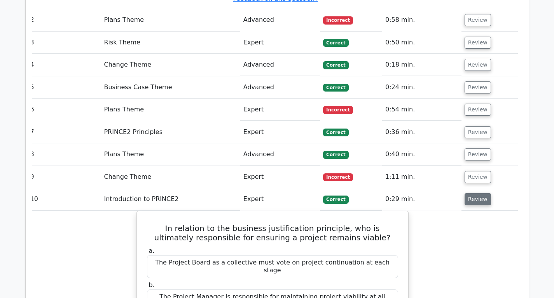
scroll to position [1139, 0]
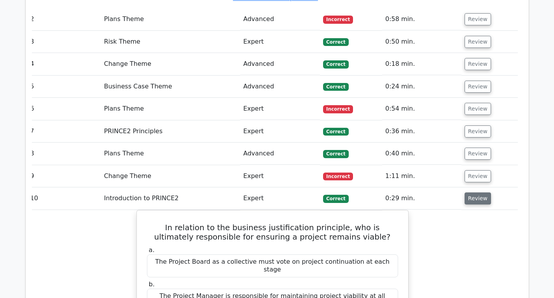
click at [484, 192] on button "Review" at bounding box center [478, 198] width 26 height 12
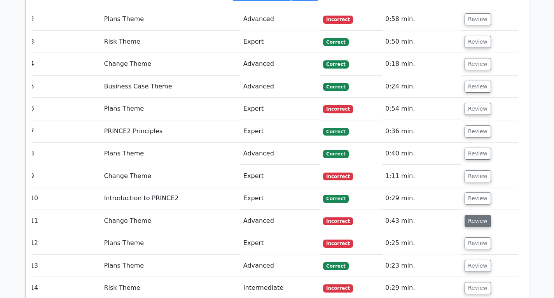
click at [476, 215] on button "Review" at bounding box center [478, 221] width 26 height 12
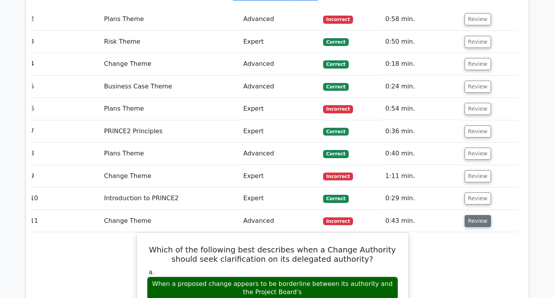
click at [476, 215] on button "Review" at bounding box center [478, 221] width 26 height 12
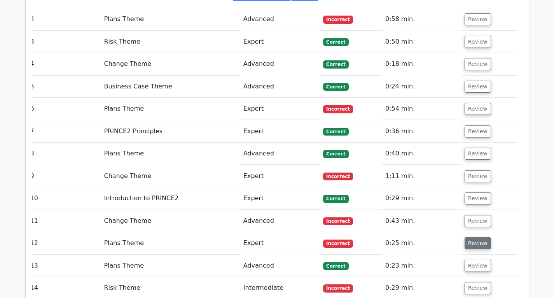
click at [479, 237] on button "Review" at bounding box center [478, 243] width 26 height 12
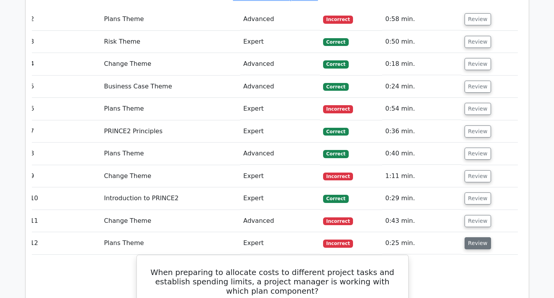
click at [479, 237] on button "Review" at bounding box center [478, 243] width 26 height 12
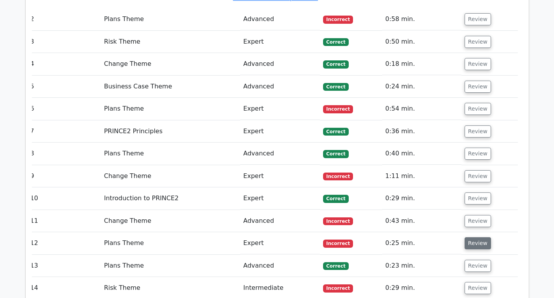
click at [479, 237] on button "Review" at bounding box center [478, 243] width 26 height 12
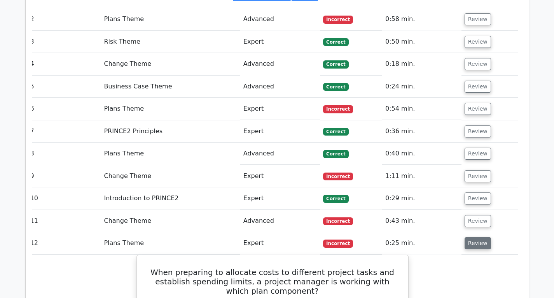
click at [479, 237] on button "Review" at bounding box center [478, 243] width 26 height 12
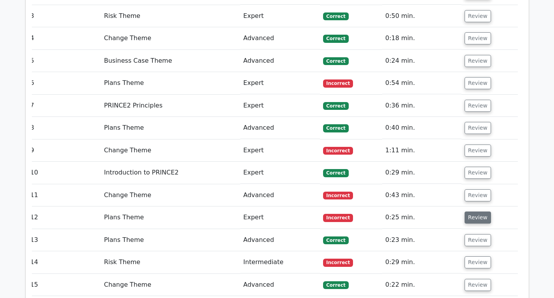
scroll to position [1166, 0]
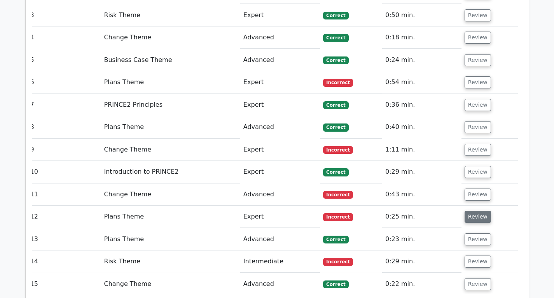
click at [479, 228] on td "Review" at bounding box center [490, 239] width 56 height 22
click at [477, 233] on button "Review" at bounding box center [478, 239] width 26 height 12
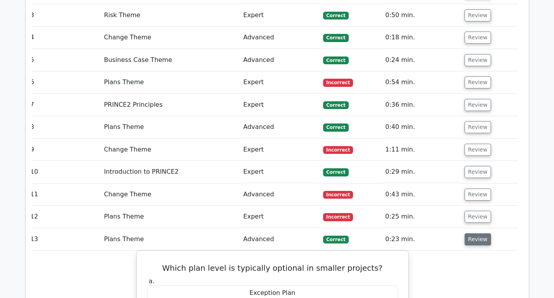
click at [477, 233] on button "Review" at bounding box center [478, 239] width 26 height 12
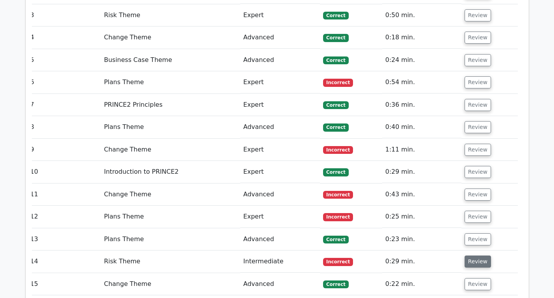
click at [474, 255] on button "Review" at bounding box center [478, 261] width 26 height 12
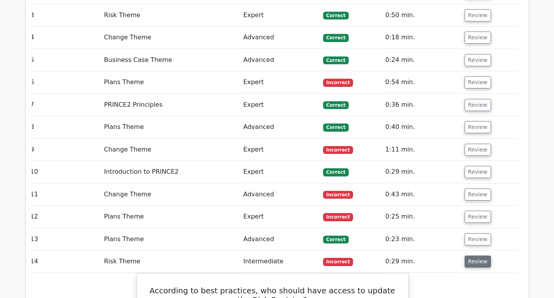
click at [474, 255] on button "Review" at bounding box center [478, 261] width 26 height 12
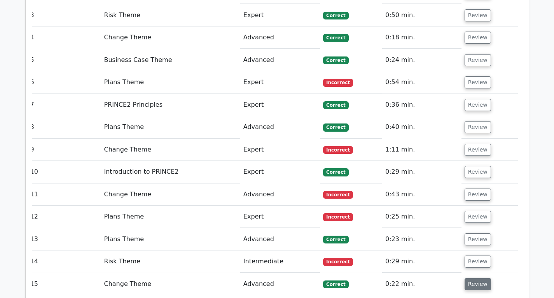
click at [471, 278] on button "Review" at bounding box center [478, 284] width 26 height 12
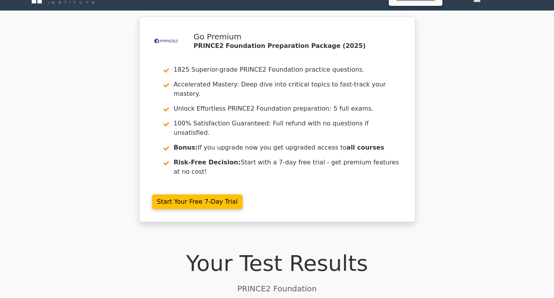
scroll to position [13, 0]
